Goal: Check status

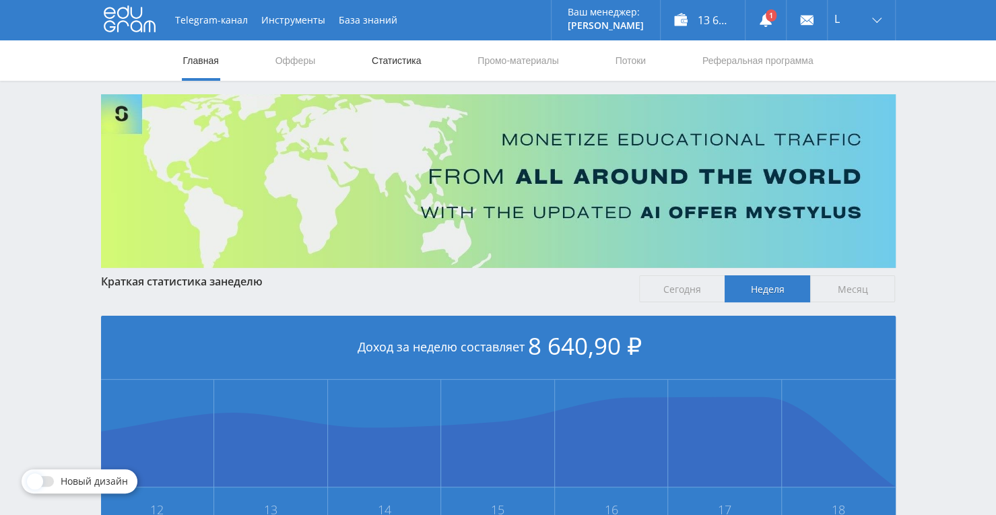
click at [384, 70] on link "Статистика" at bounding box center [396, 60] width 53 height 40
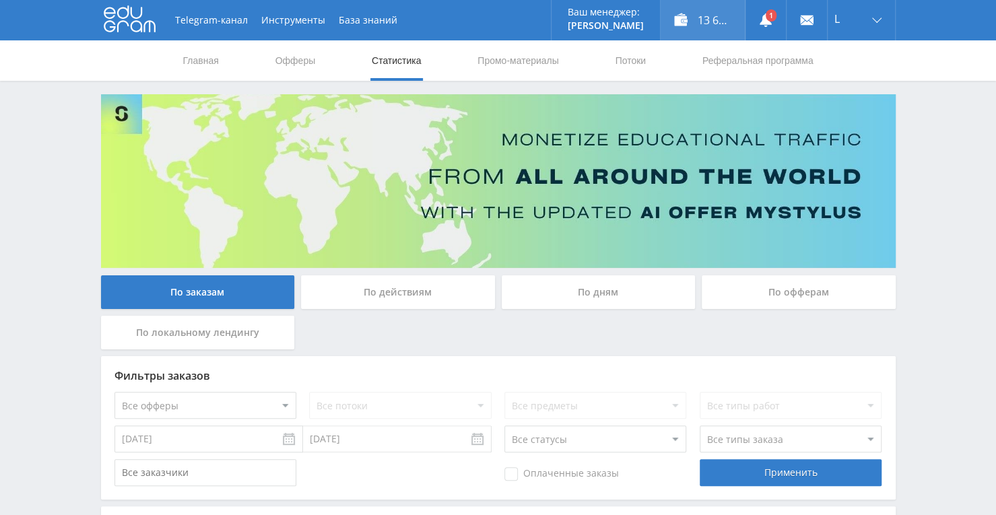
click at [702, 9] on div "13 660,00 ₽" at bounding box center [703, 20] width 84 height 40
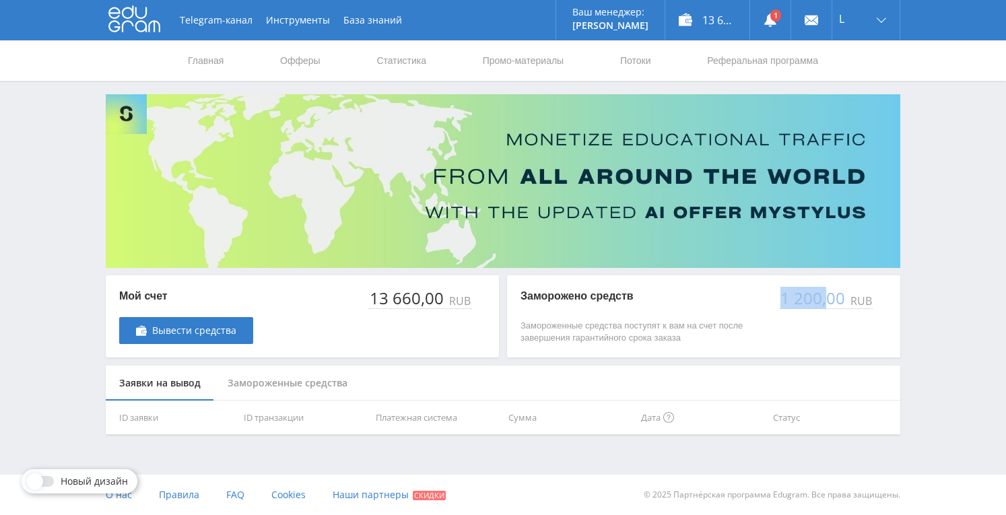
drag, startPoint x: 784, startPoint y: 302, endPoint x: 826, endPoint y: 302, distance: 41.8
click at [826, 302] on div "1 200,00" at bounding box center [813, 298] width 69 height 19
click at [767, 30] on link at bounding box center [770, 20] width 40 height 40
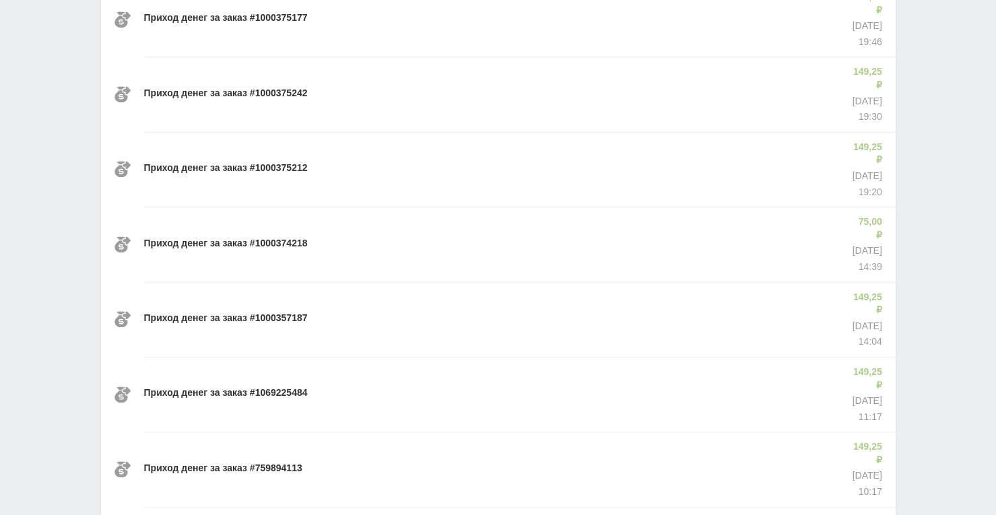
scroll to position [471, 0]
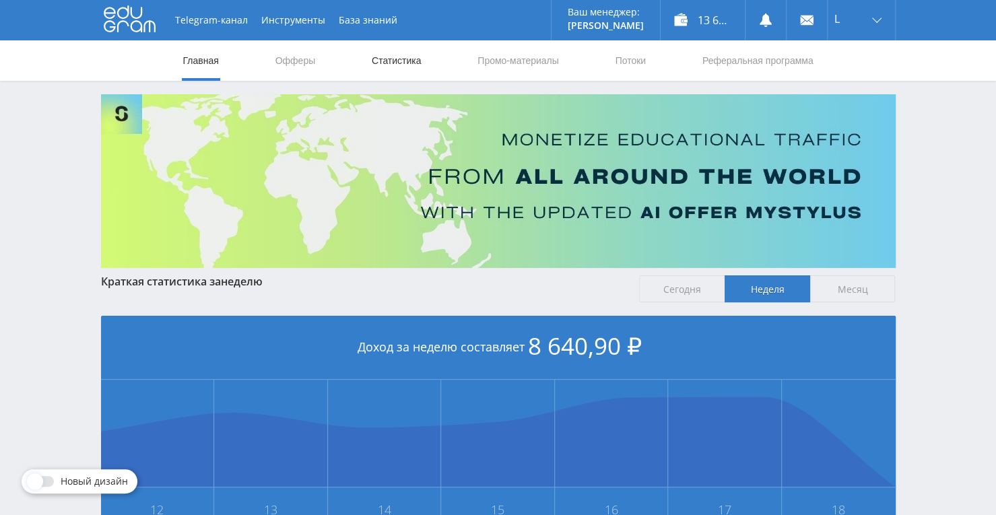
click at [415, 57] on link "Статистика" at bounding box center [396, 60] width 53 height 40
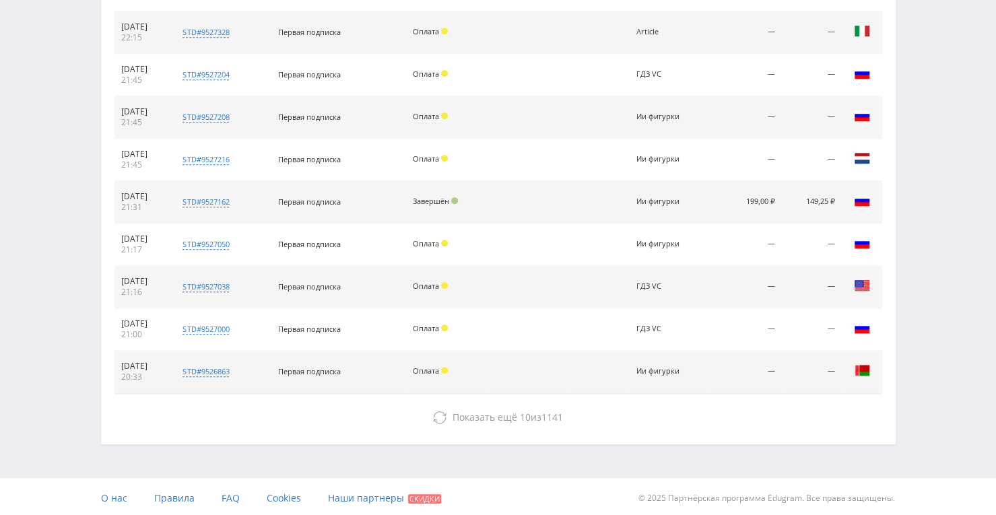
scroll to position [477, 0]
